Goal: Information Seeking & Learning: Understand process/instructions

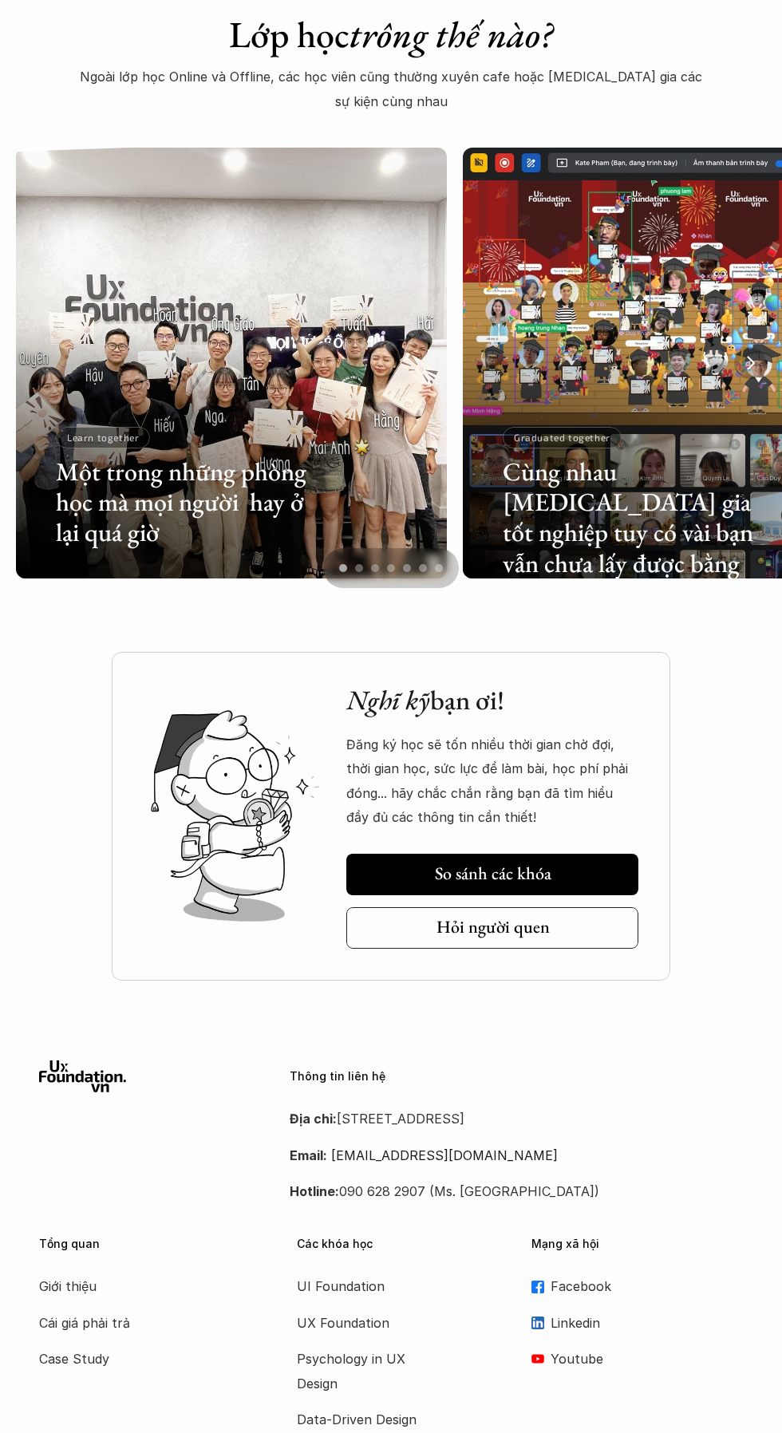
scroll to position [3464, 0]
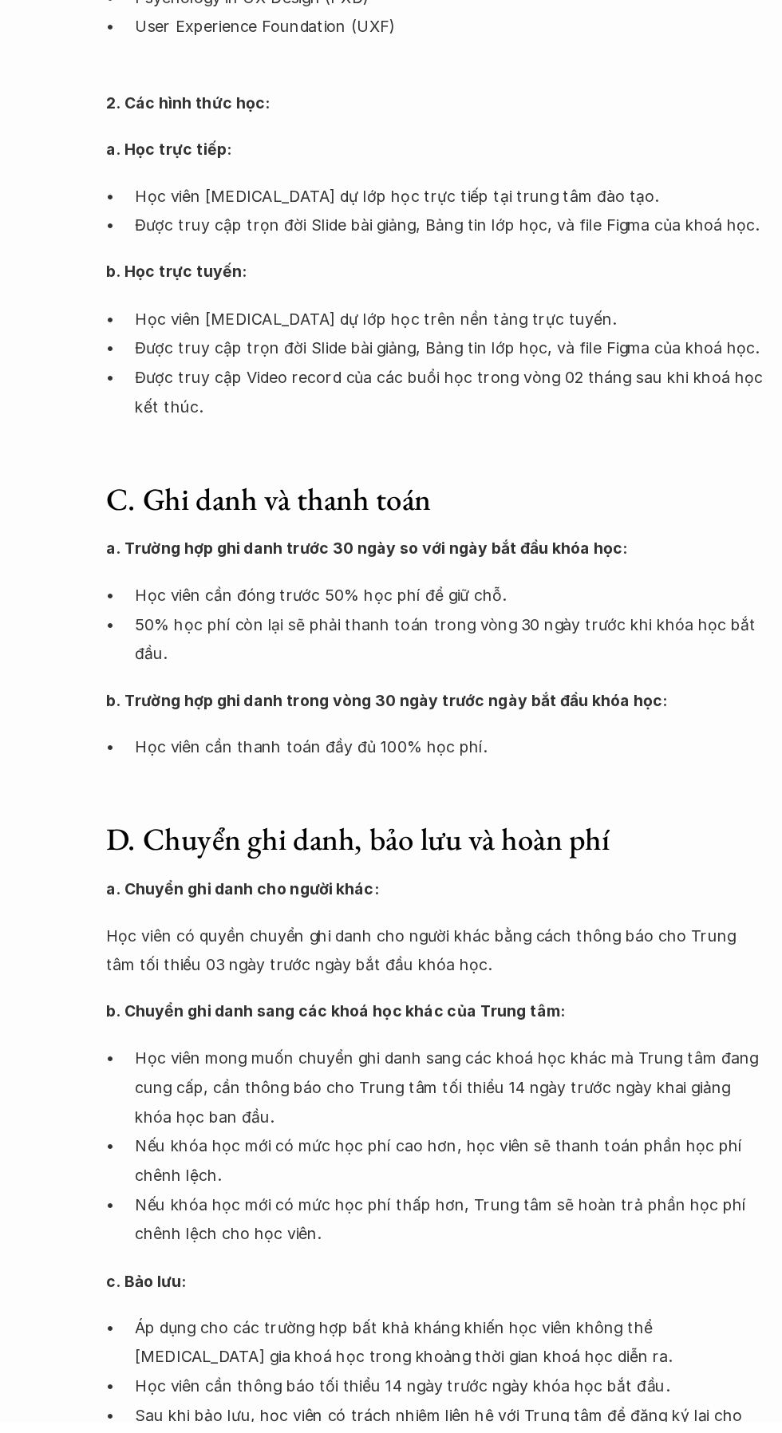
scroll to position [428, 0]
